Goal: Information Seeking & Learning: Find specific page/section

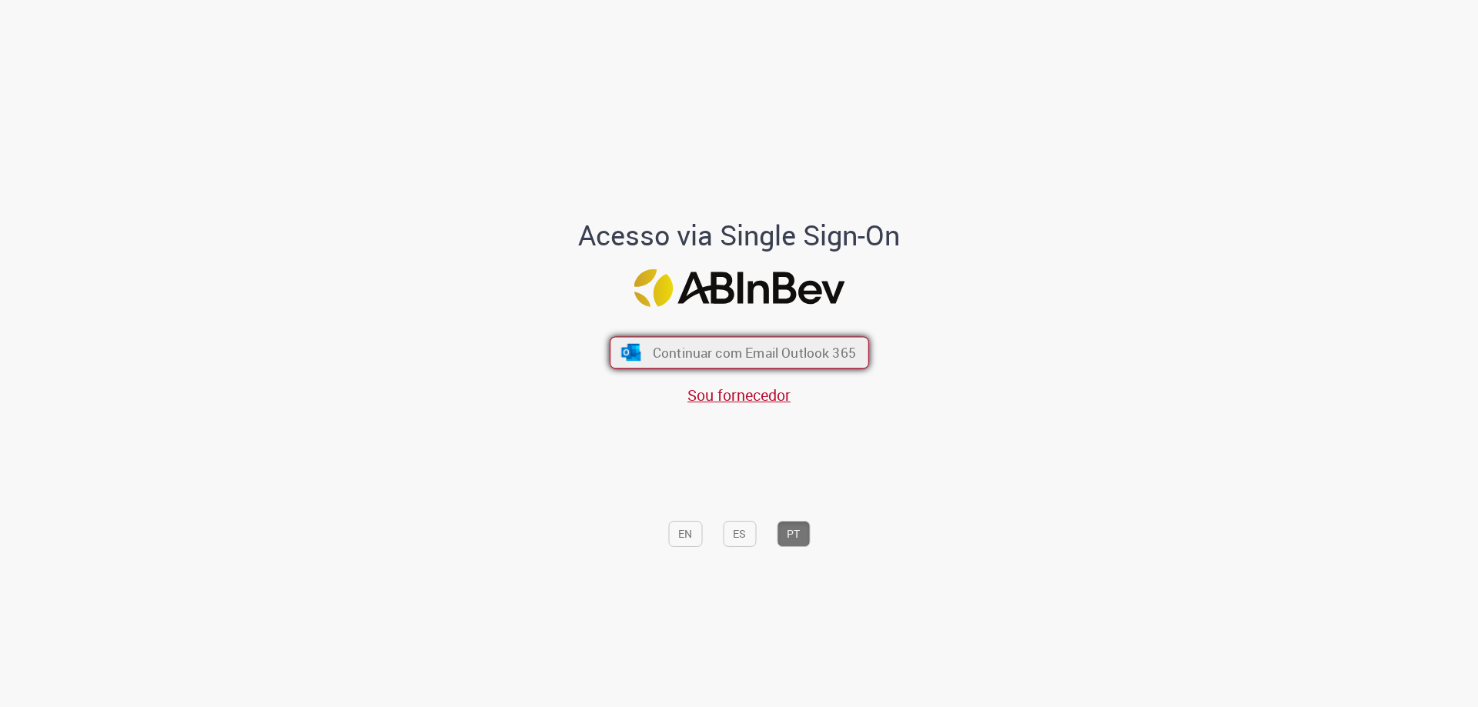
click at [747, 346] on span "Continuar com Email Outlook 365" at bounding box center [753, 353] width 203 height 18
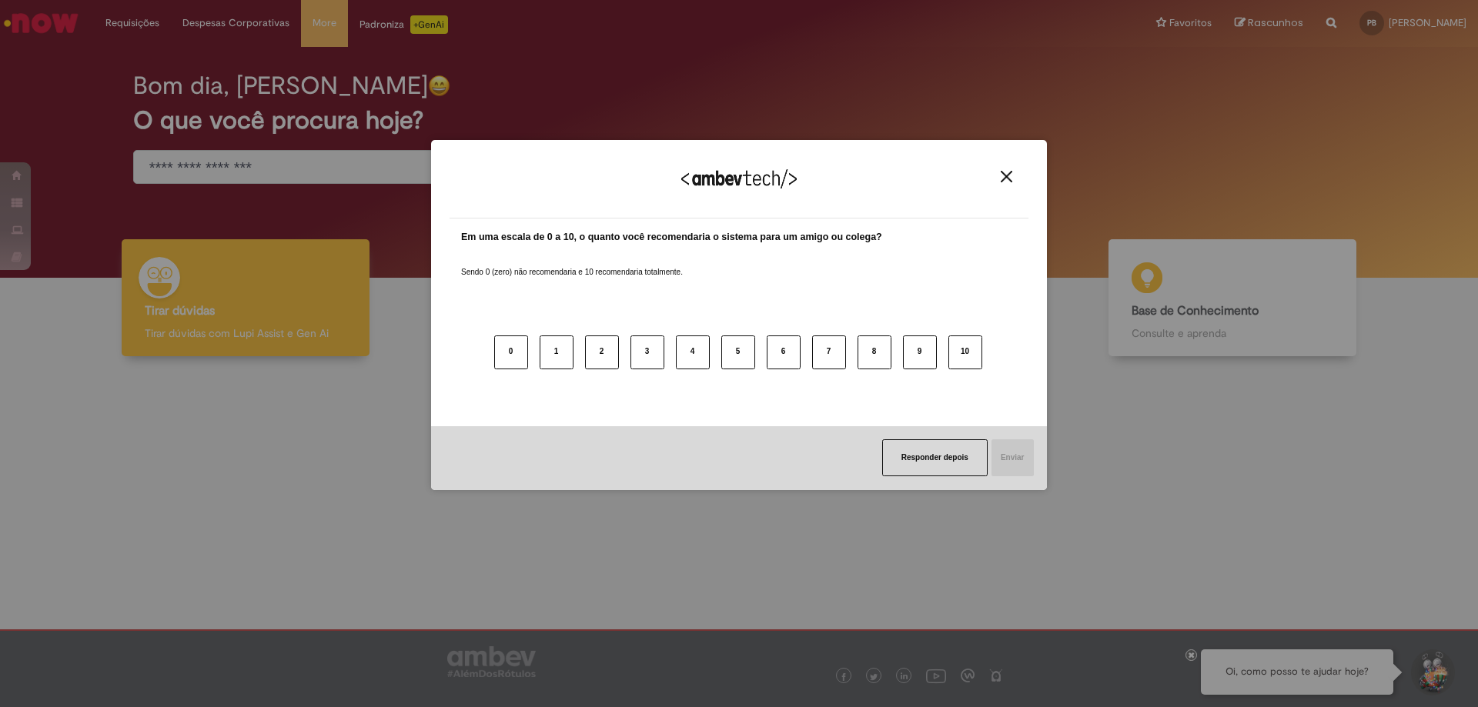
click at [1010, 174] on img "Close" at bounding box center [1007, 177] width 12 height 12
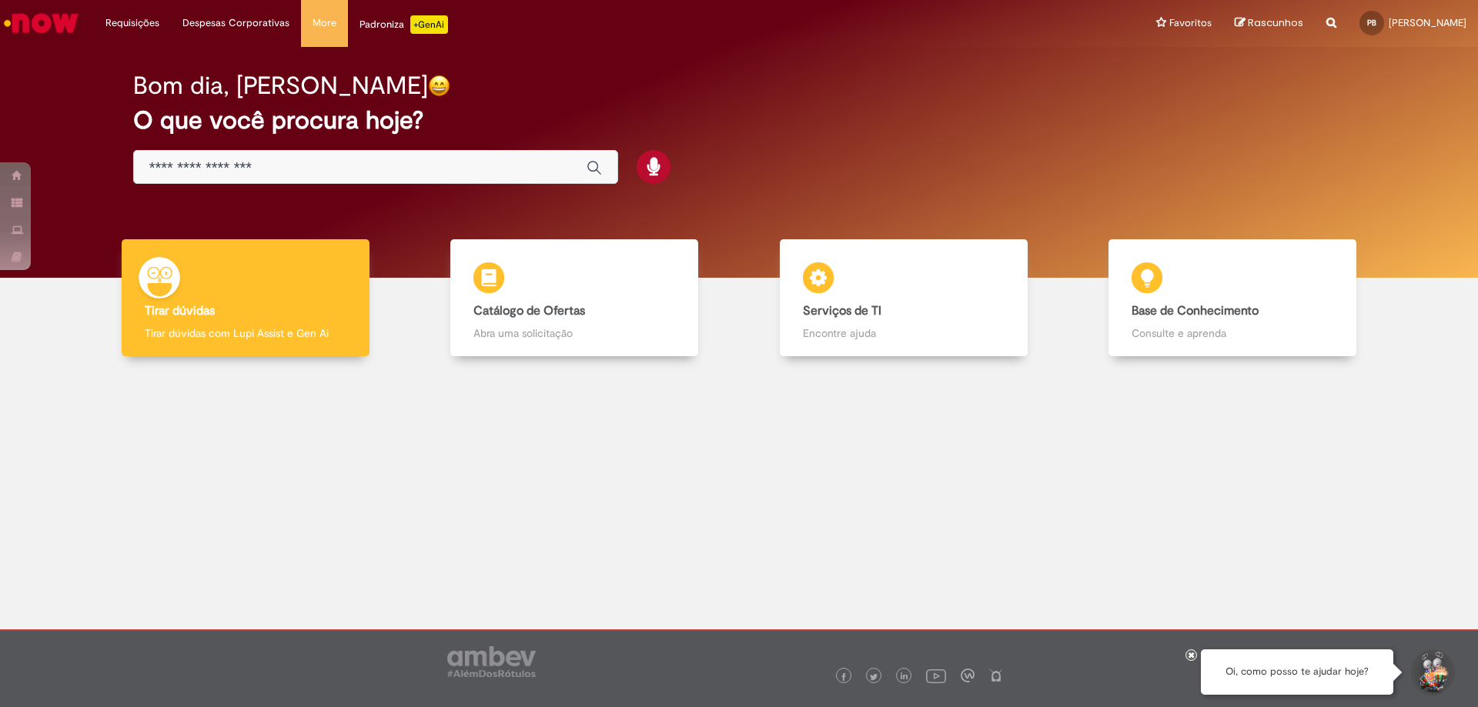
click at [272, 147] on div "Bom dia, [PERSON_NAME] O que você procura hoje?" at bounding box center [739, 128] width 1266 height 131
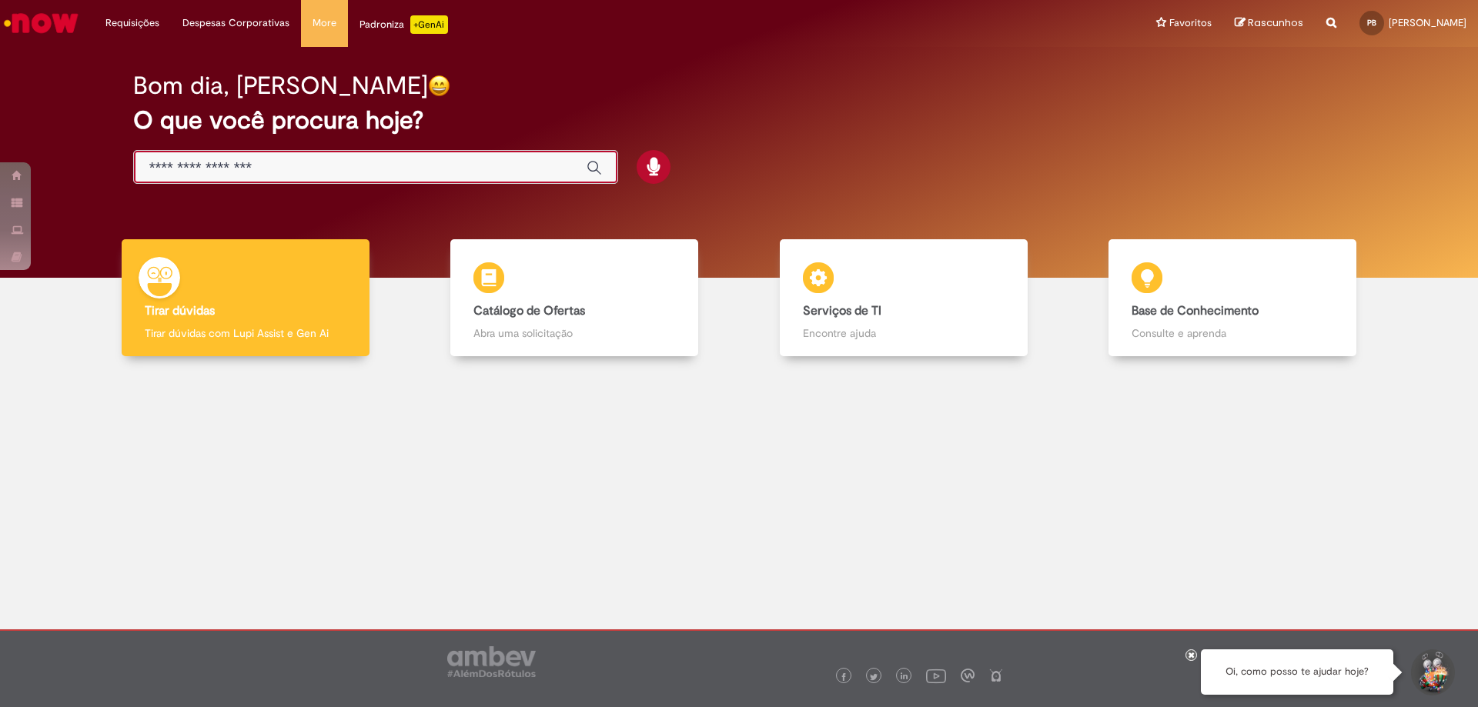
click at [267, 161] on input "Basta digitar aqui" at bounding box center [360, 168] width 422 height 18
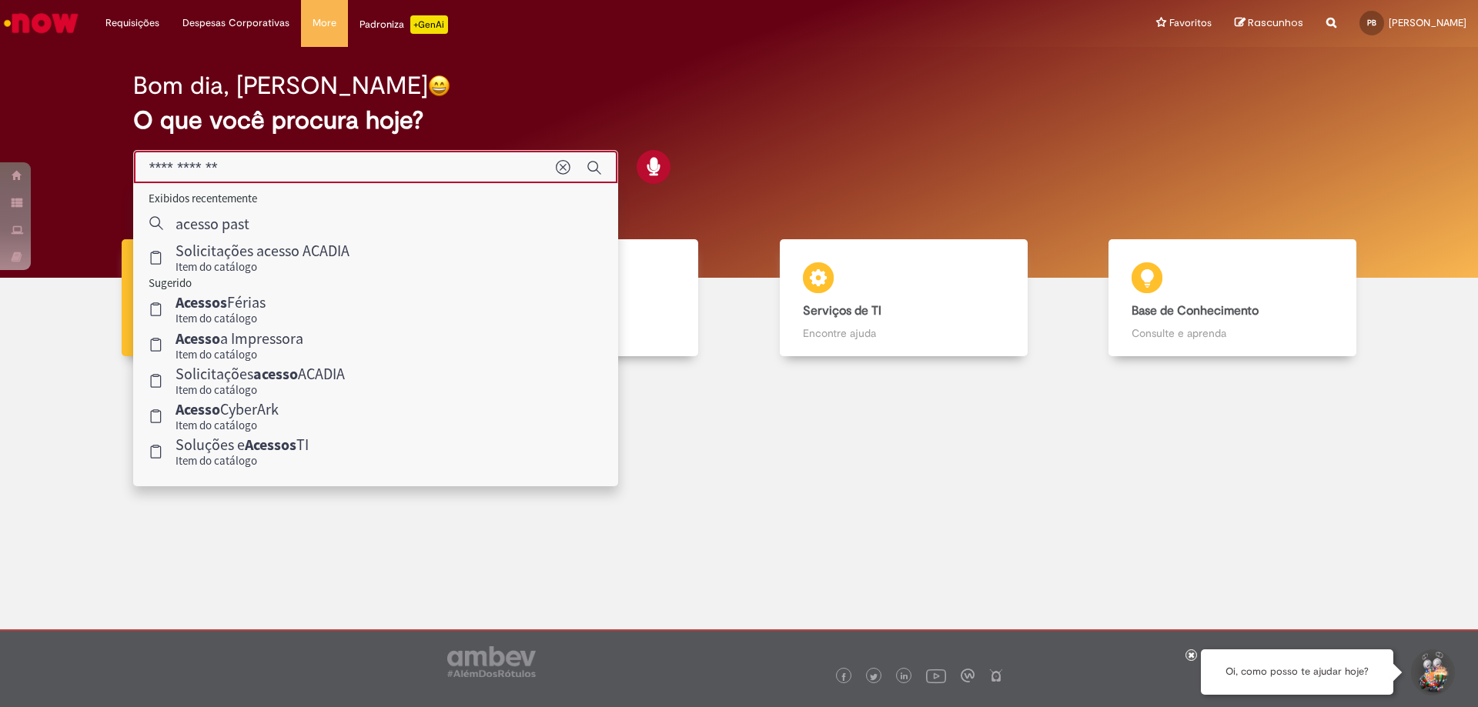
type input "**********"
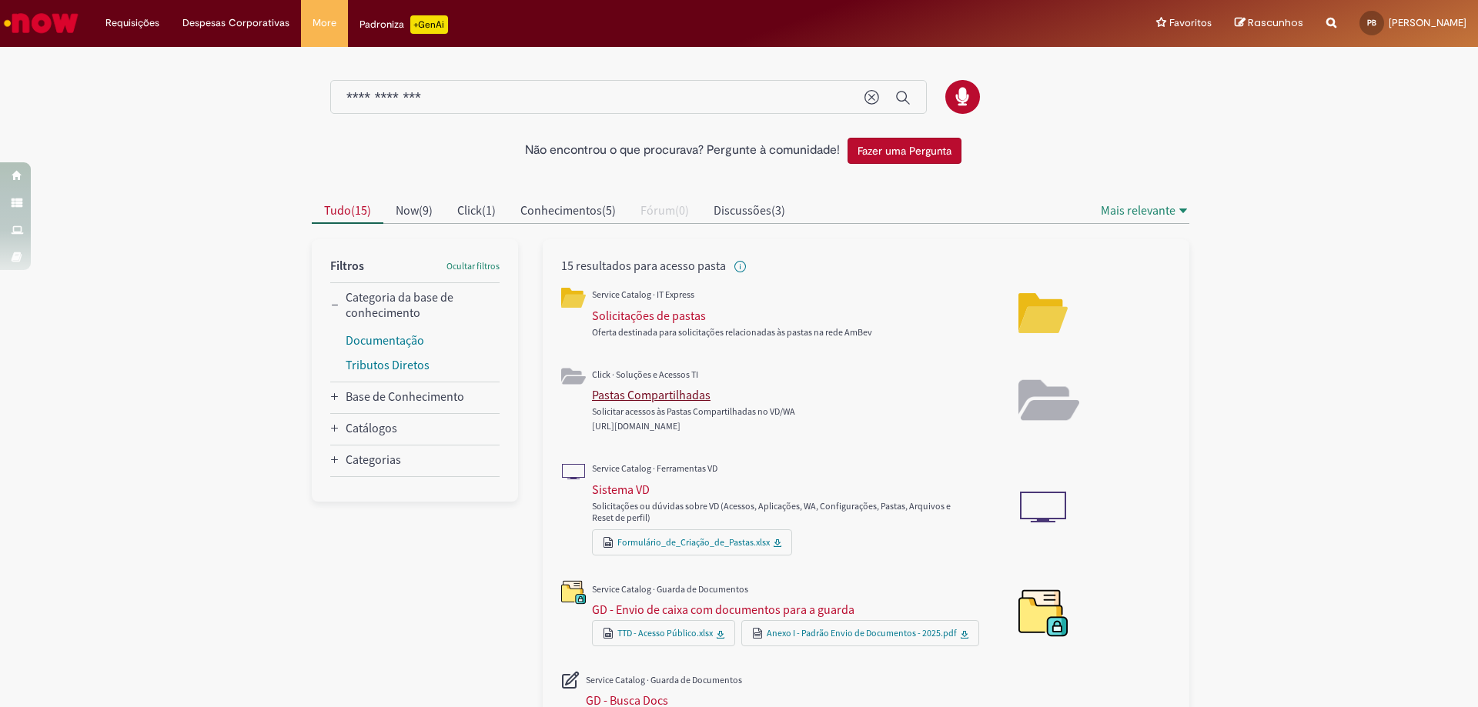
click at [650, 392] on div "Pastas Compartilhadas" at bounding box center [651, 394] width 119 height 15
